Goal: Transaction & Acquisition: Download file/media

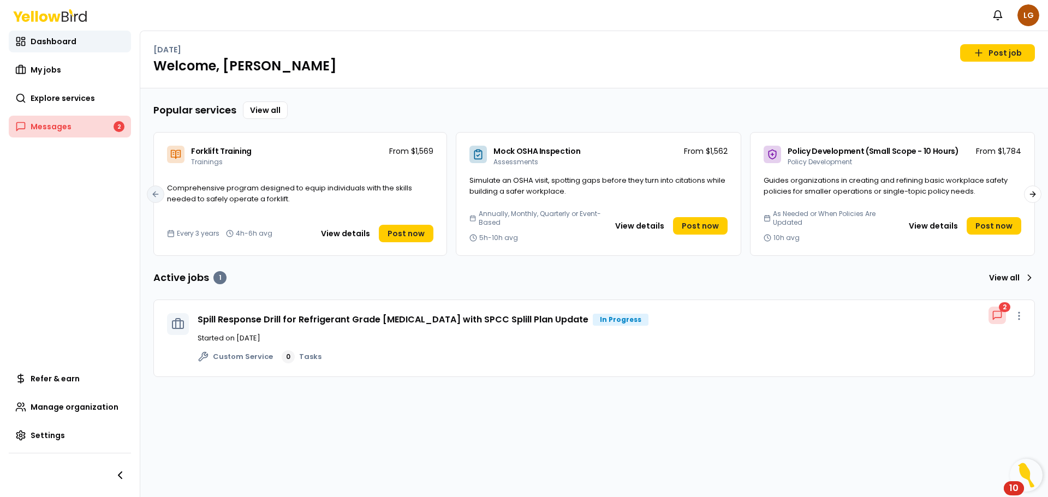
click at [33, 124] on span "Messages" at bounding box center [51, 126] width 41 height 11
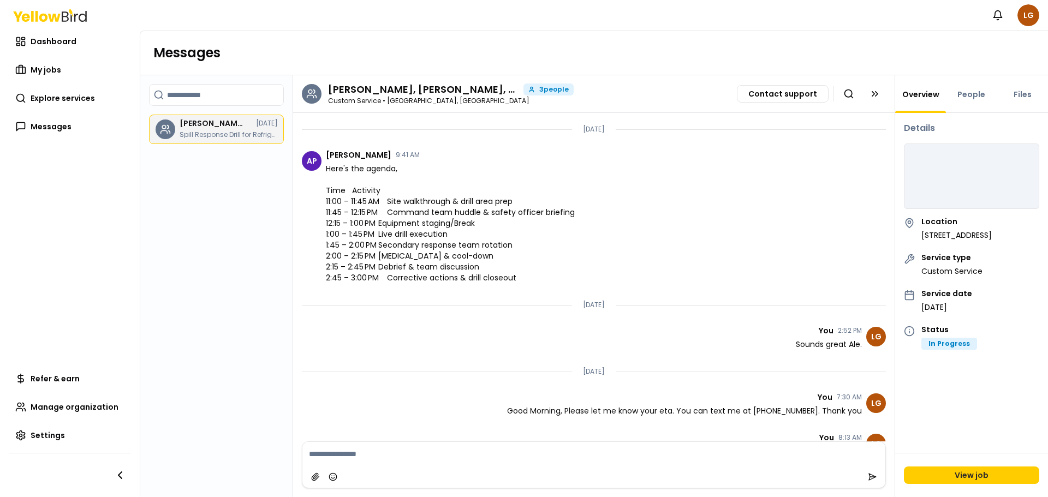
scroll to position [1127, 0]
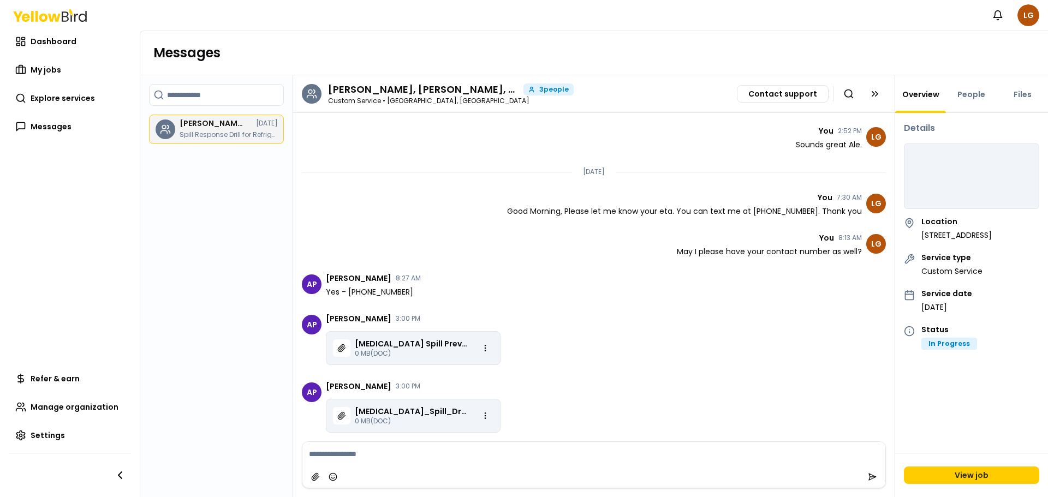
click at [405, 344] on p "[MEDICAL_DATA] Spill Prevention and Control.docx" at bounding box center [411, 343] width 113 height 11
click at [342, 349] on icon "Chat messages" at bounding box center [341, 347] width 7 height 7
click at [487, 349] on html "Notifications LG Dashboard My jobs Explore services Messages Refer & earn Manag…" at bounding box center [524, 248] width 1048 height 497
click at [447, 370] on span "Download" at bounding box center [463, 370] width 38 height 11
click at [488, 418] on html "Notifications LG Dashboard My jobs Explore services Messages Refer & earn Manag…" at bounding box center [524, 248] width 1048 height 497
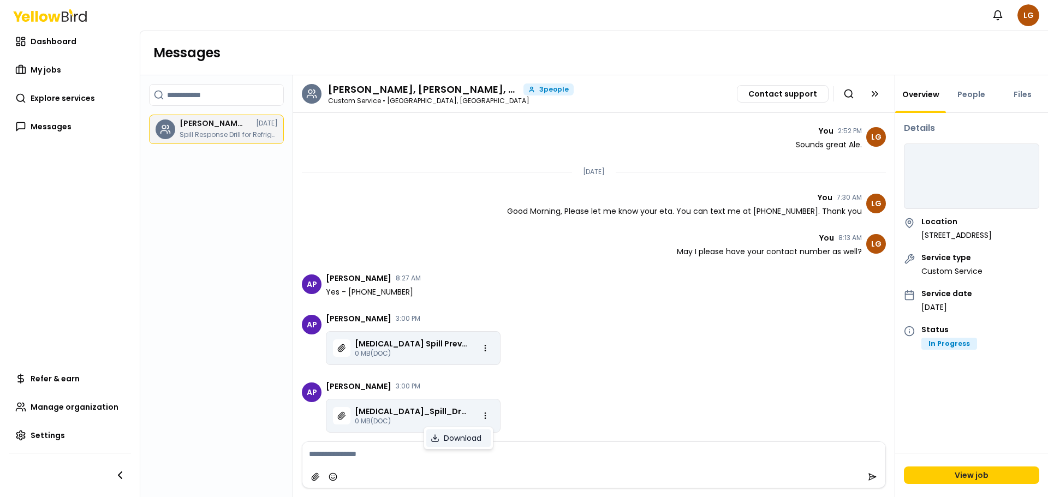
click at [450, 436] on span "Download" at bounding box center [463, 438] width 38 height 11
